Goal: Task Accomplishment & Management: Use online tool/utility

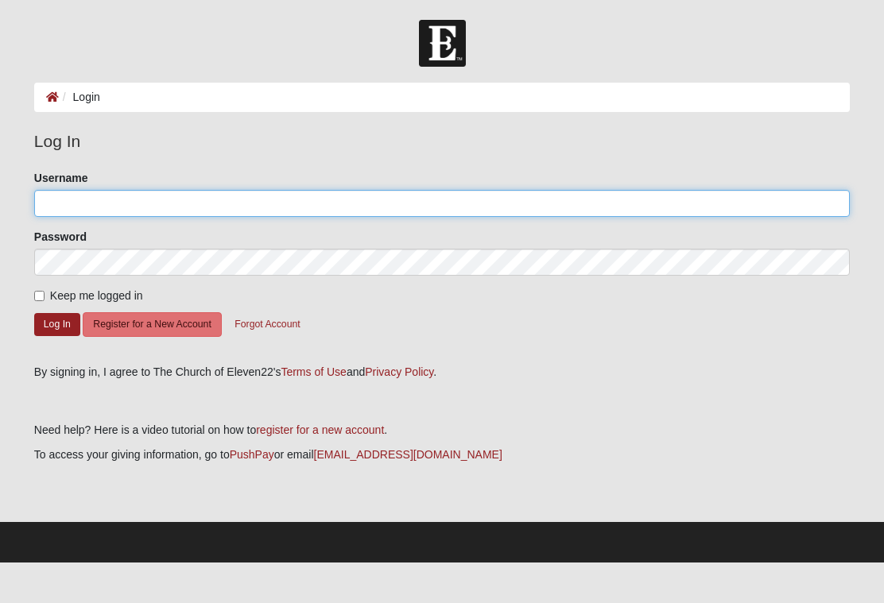
click at [117, 215] on input "Username" at bounding box center [442, 203] width 816 height 27
type input "[EMAIL_ADDRESS][DOMAIN_NAME]"
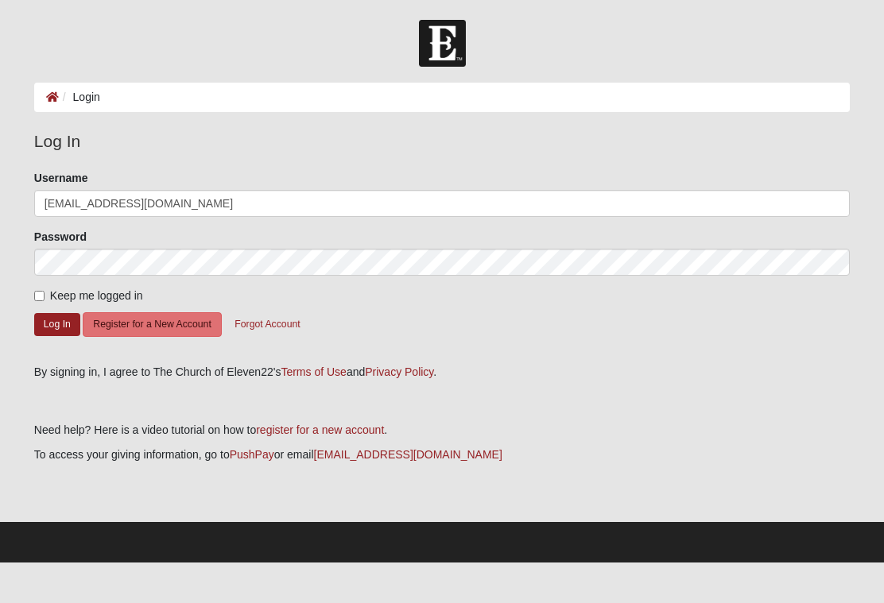
click at [56, 324] on button "Log In" at bounding box center [57, 324] width 46 height 23
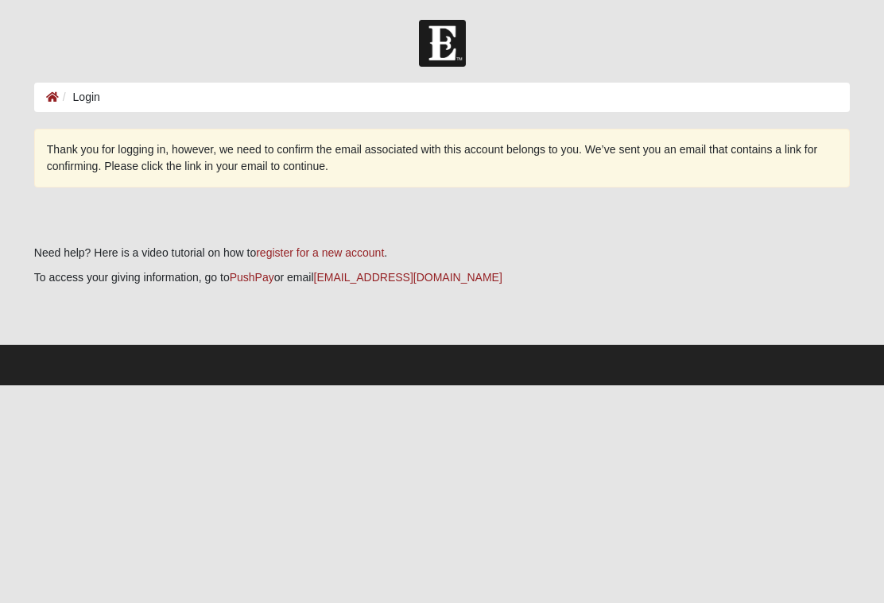
click at [305, 90] on ol "Login" at bounding box center [442, 97] width 816 height 29
click at [57, 99] on icon at bounding box center [52, 96] width 13 height 11
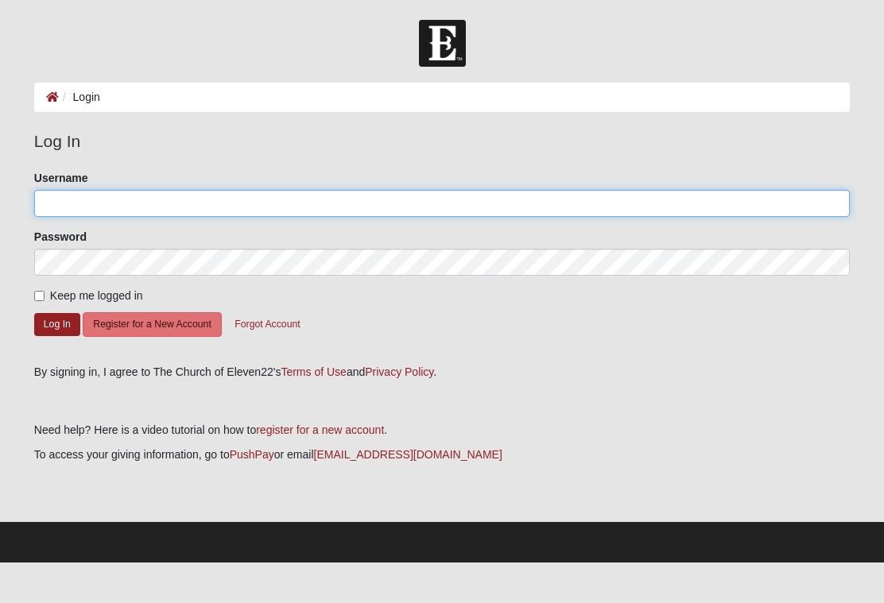
type input "[EMAIL_ADDRESS][DOMAIN_NAME]"
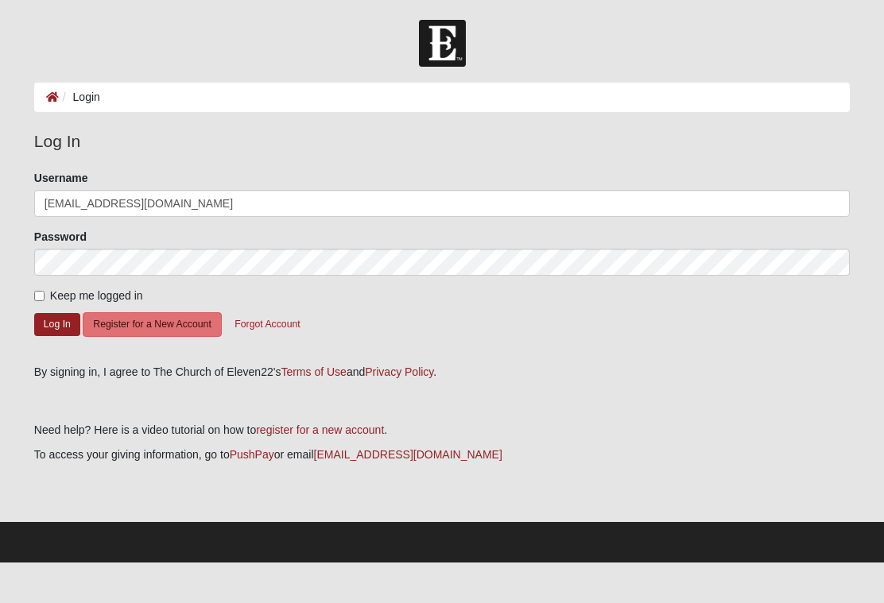
click at [59, 334] on button "Log In" at bounding box center [57, 324] width 46 height 23
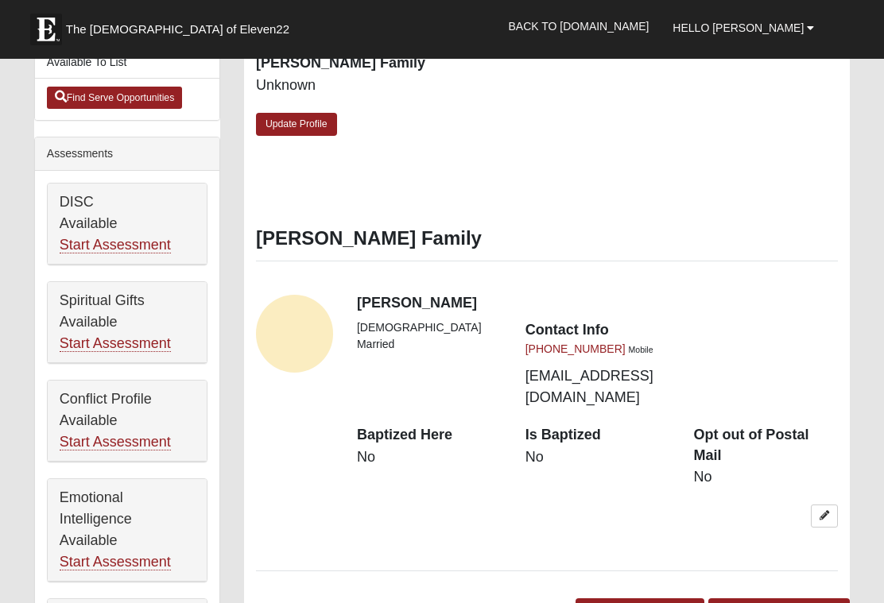
scroll to position [588, 0]
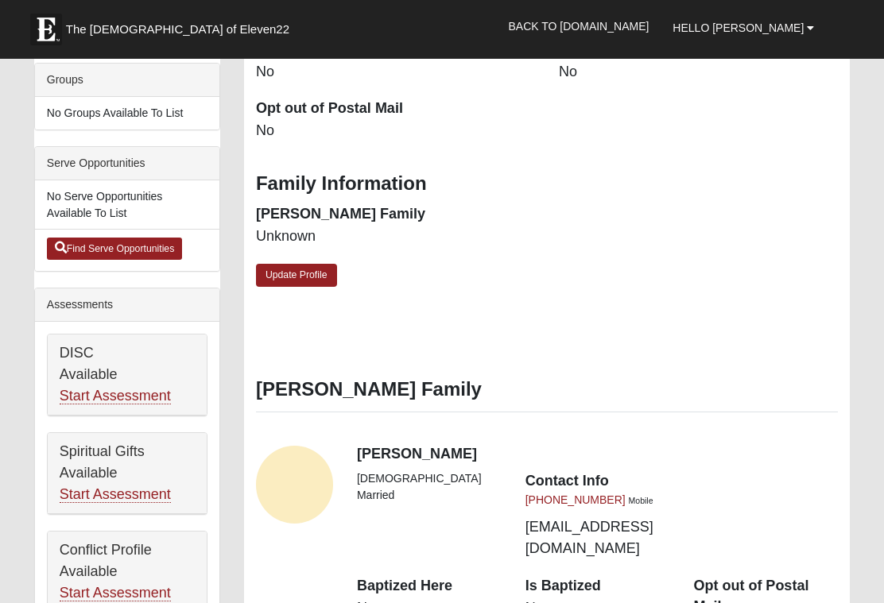
click at [164, 475] on div "Spiritual Gifts Available Start Assessment" at bounding box center [127, 473] width 159 height 81
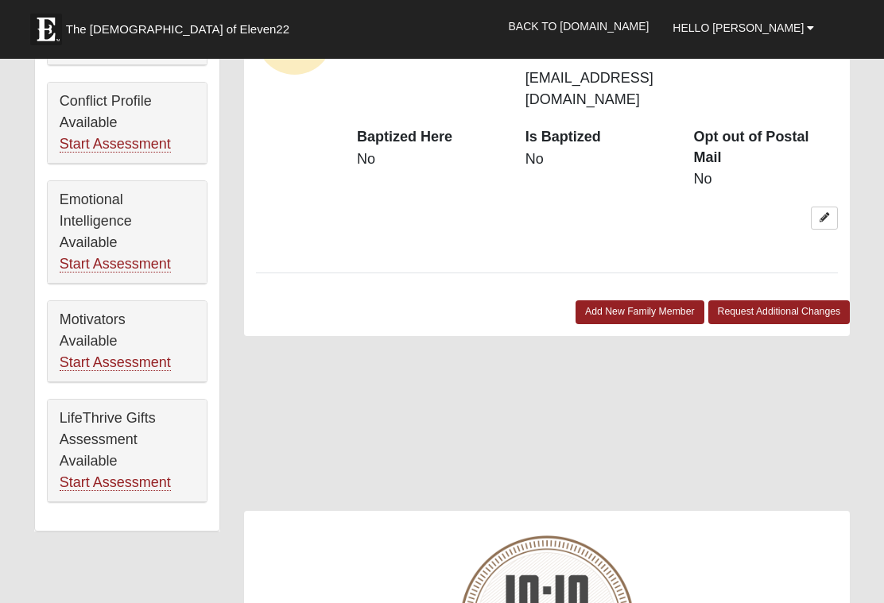
scroll to position [879, 0]
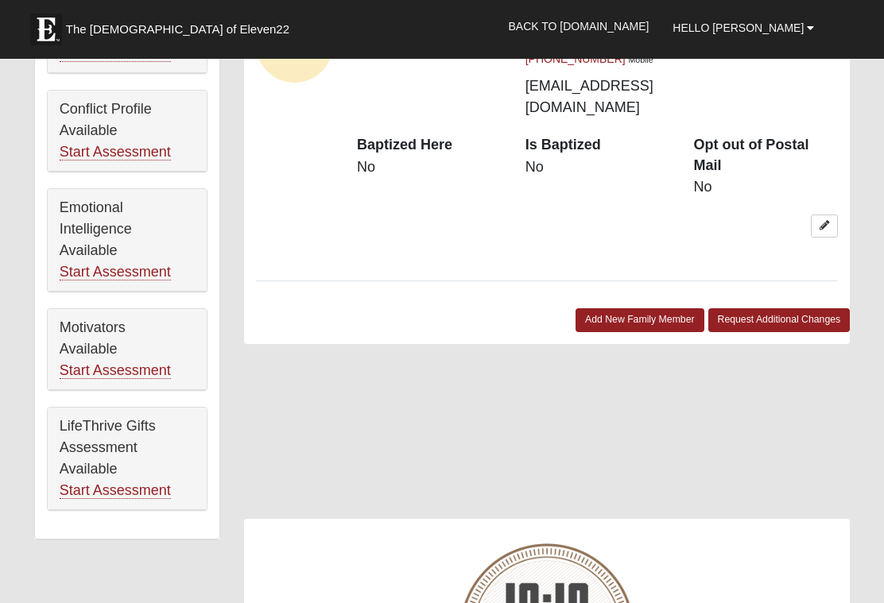
click at [143, 483] on link "Start Assessment" at bounding box center [115, 491] width 111 height 17
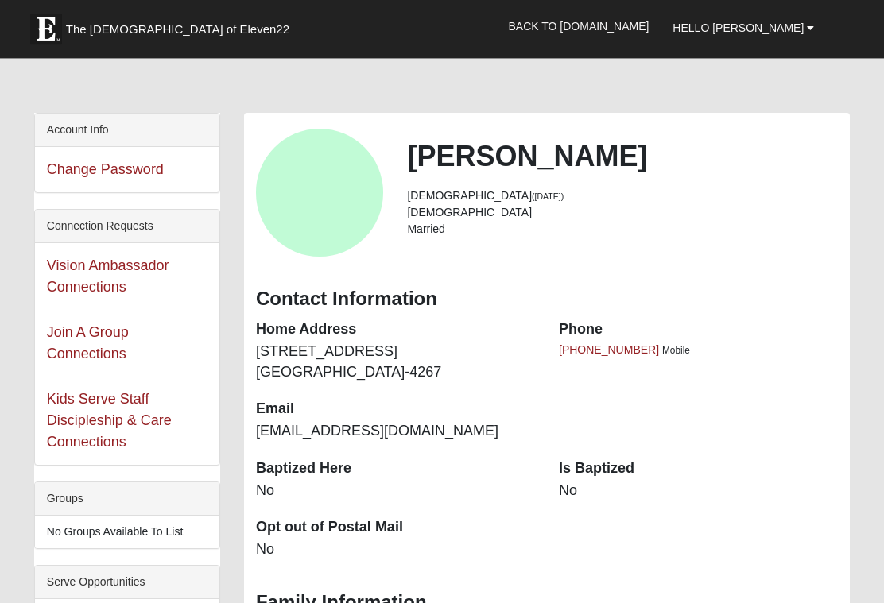
scroll to position [0, 0]
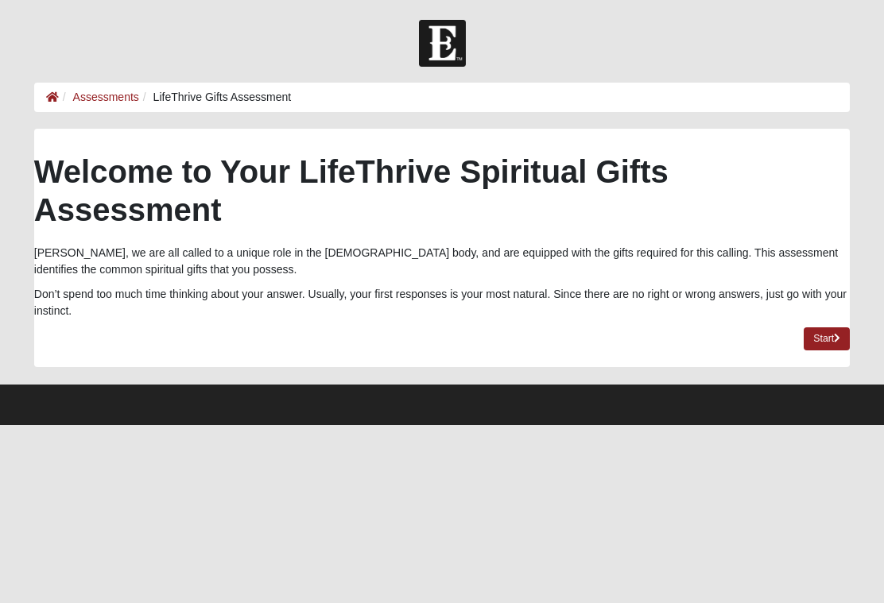
click at [836, 343] on link "Start" at bounding box center [827, 339] width 46 height 23
